Goal: Navigation & Orientation: Understand site structure

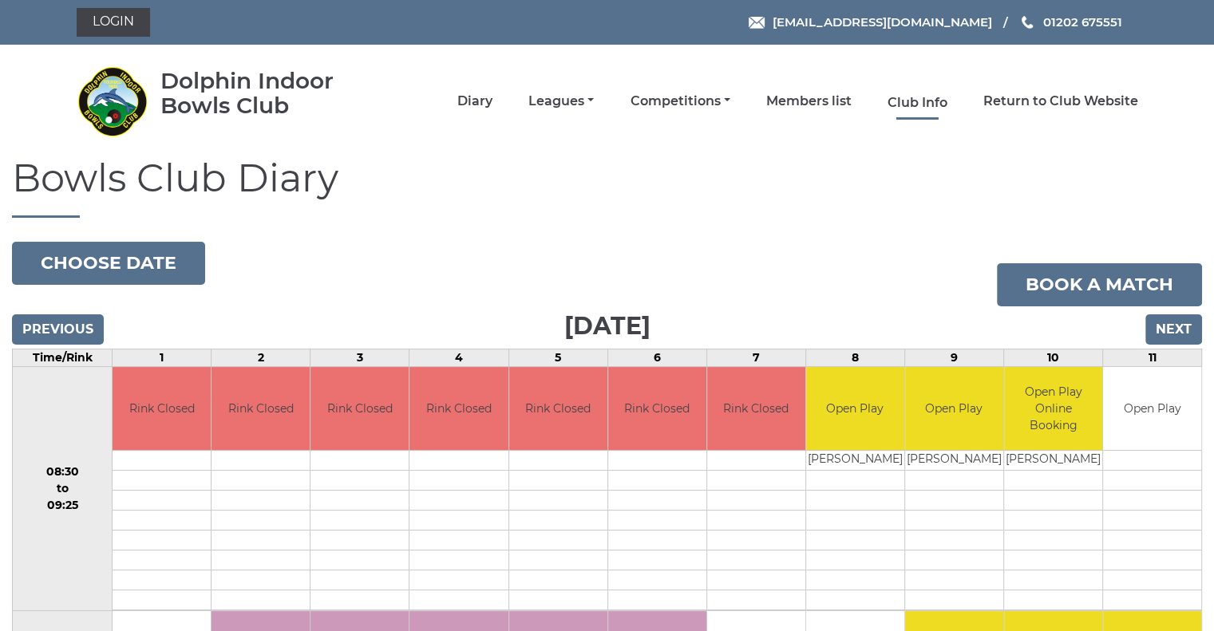
click at [914, 97] on link "Club Info" at bounding box center [918, 103] width 60 height 18
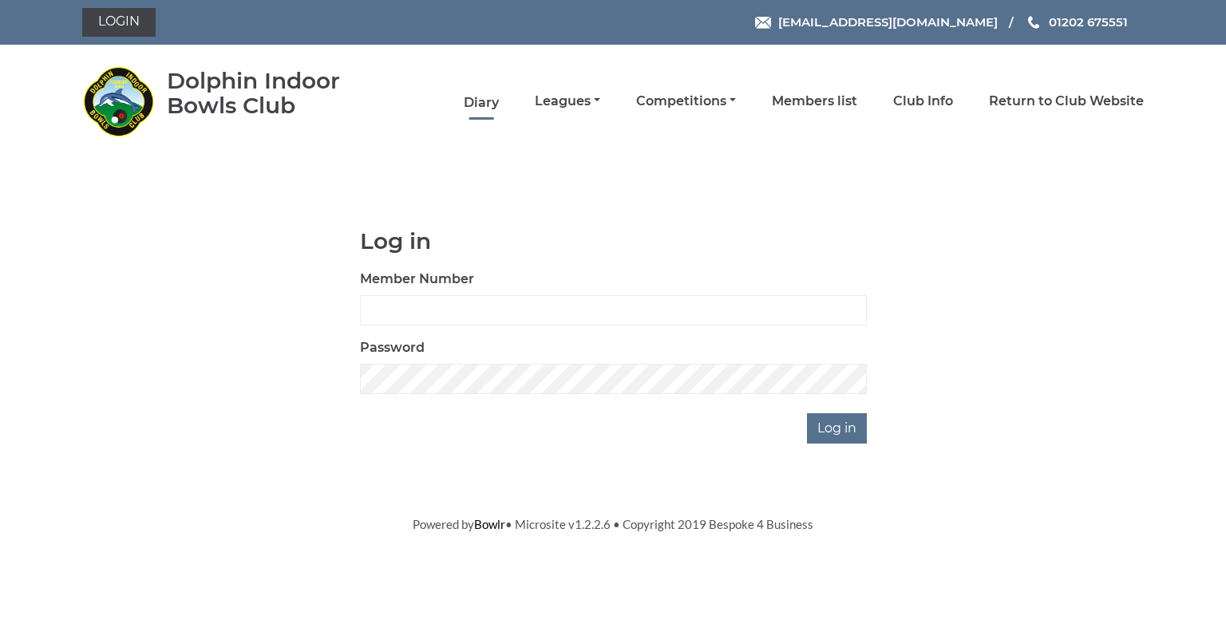
click at [476, 101] on link "Diary" at bounding box center [481, 103] width 35 height 18
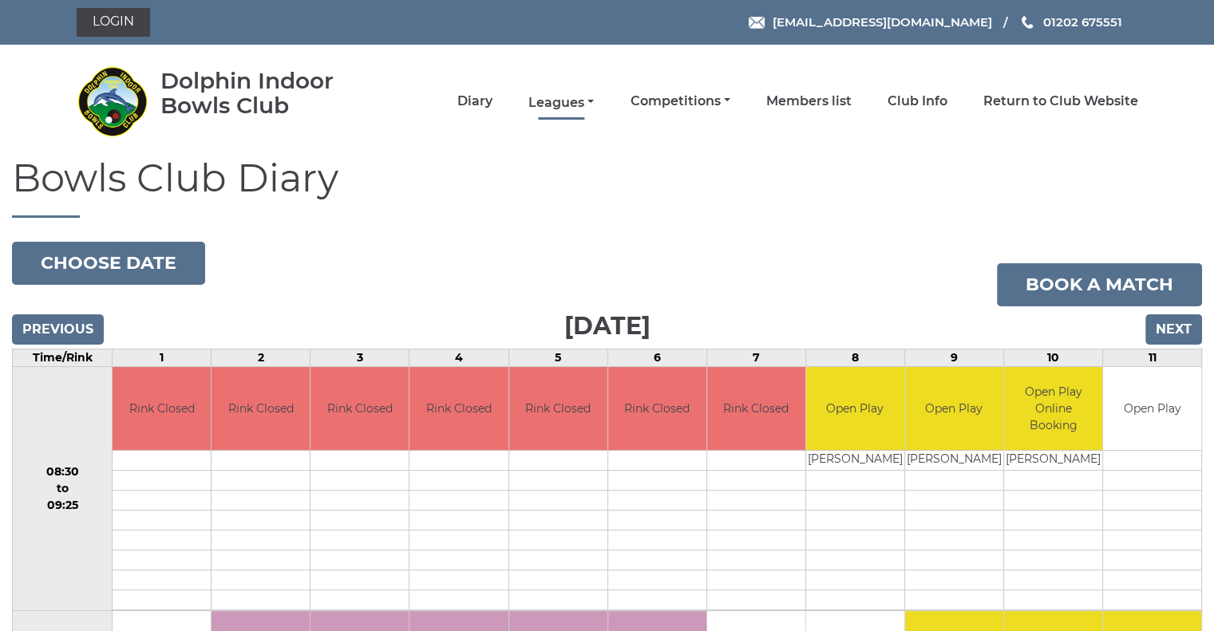
click at [559, 103] on link "Leagues" at bounding box center [561, 103] width 65 height 18
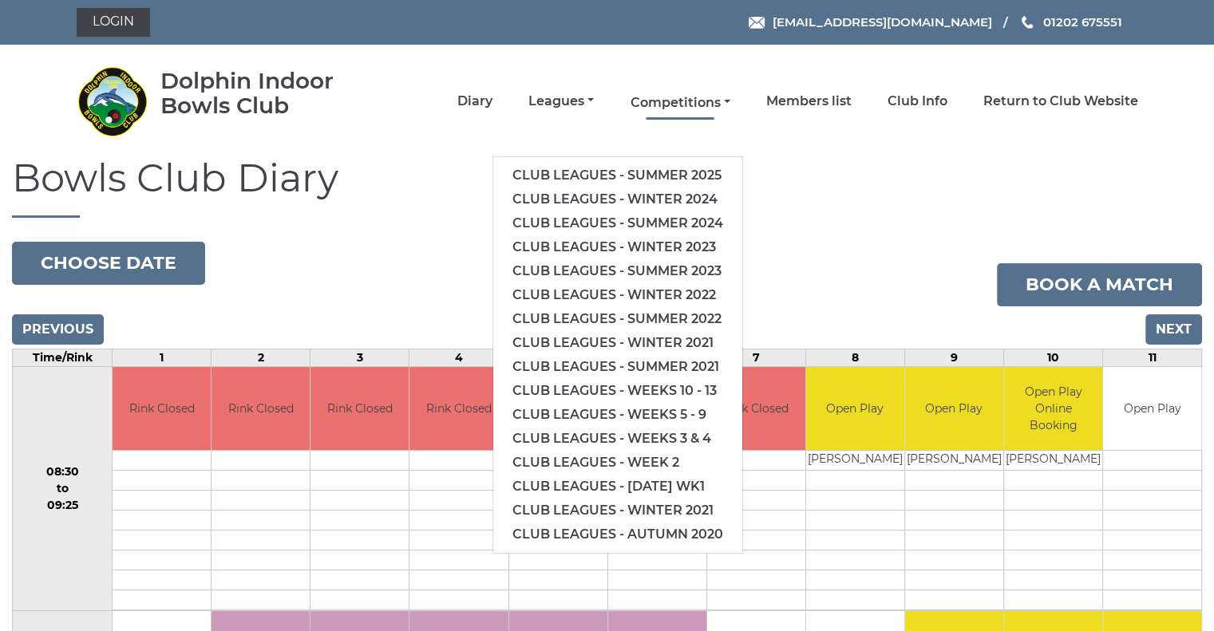
click at [712, 104] on link "Competitions" at bounding box center [680, 103] width 100 height 18
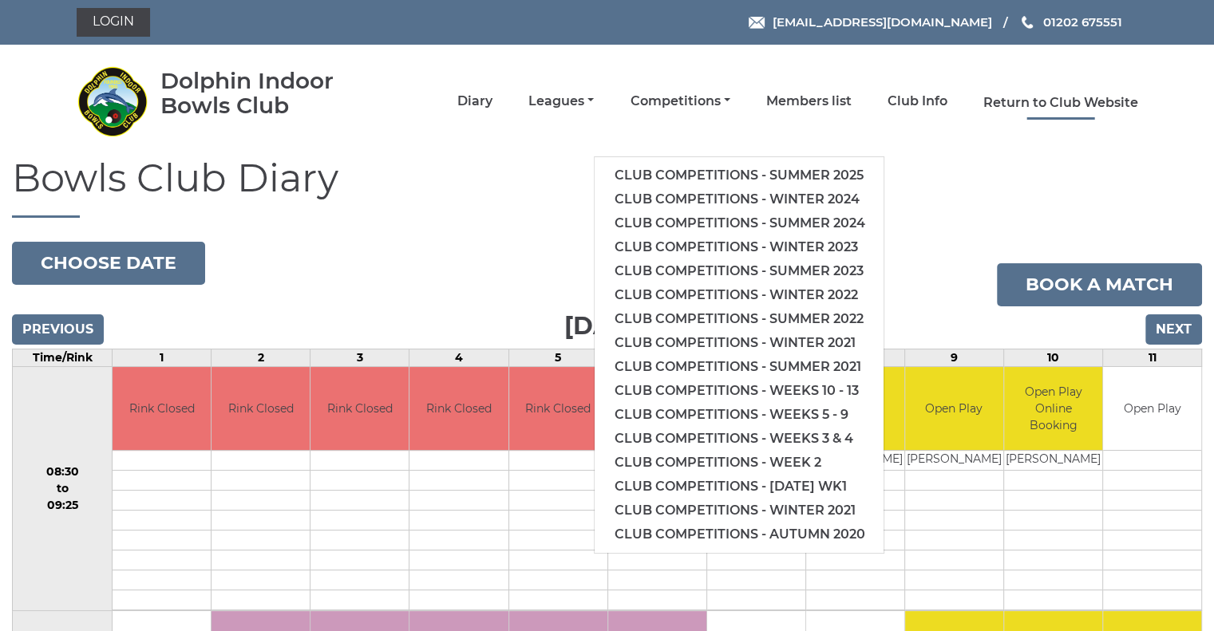
click at [1008, 104] on link "Return to Club Website" at bounding box center [1061, 103] width 155 height 18
